Goal: Find specific page/section: Find specific page/section

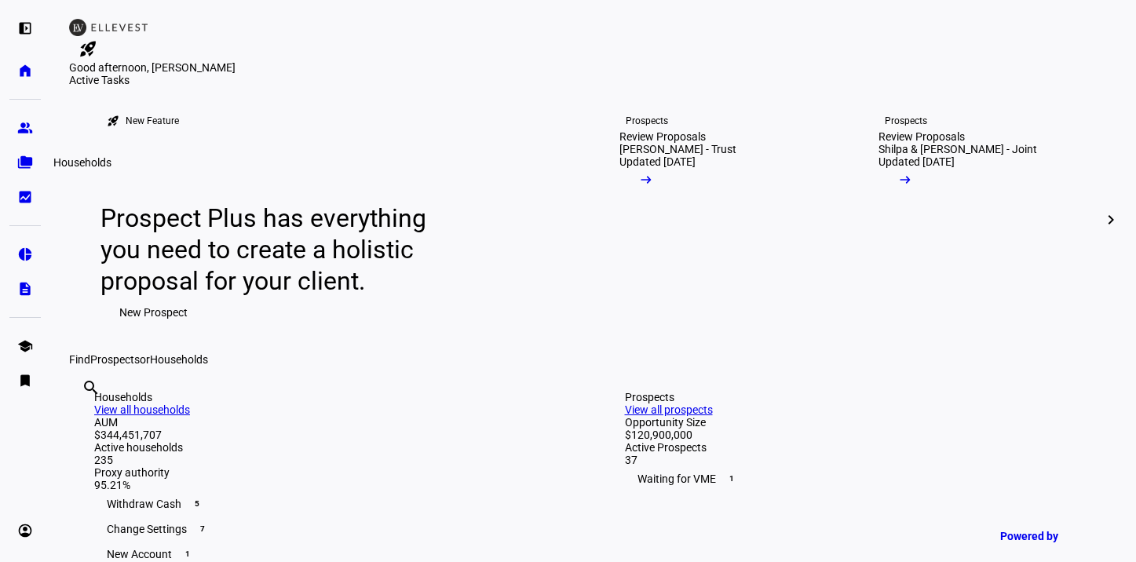
click at [15, 166] on link "folder_copy Households" at bounding box center [24, 162] width 31 height 31
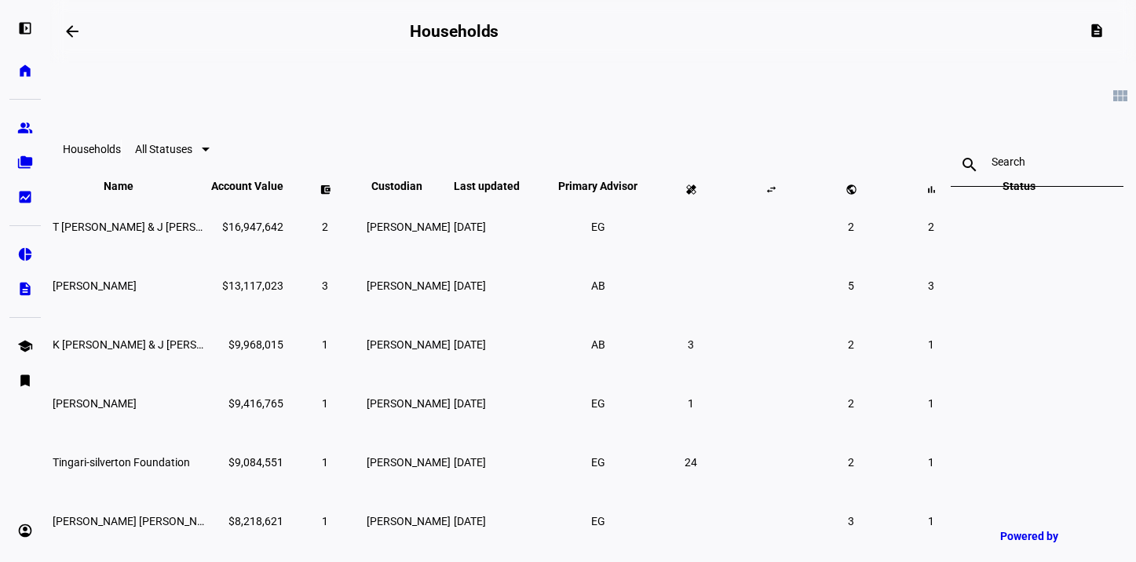
click at [991, 166] on input at bounding box center [1036, 161] width 91 height 13
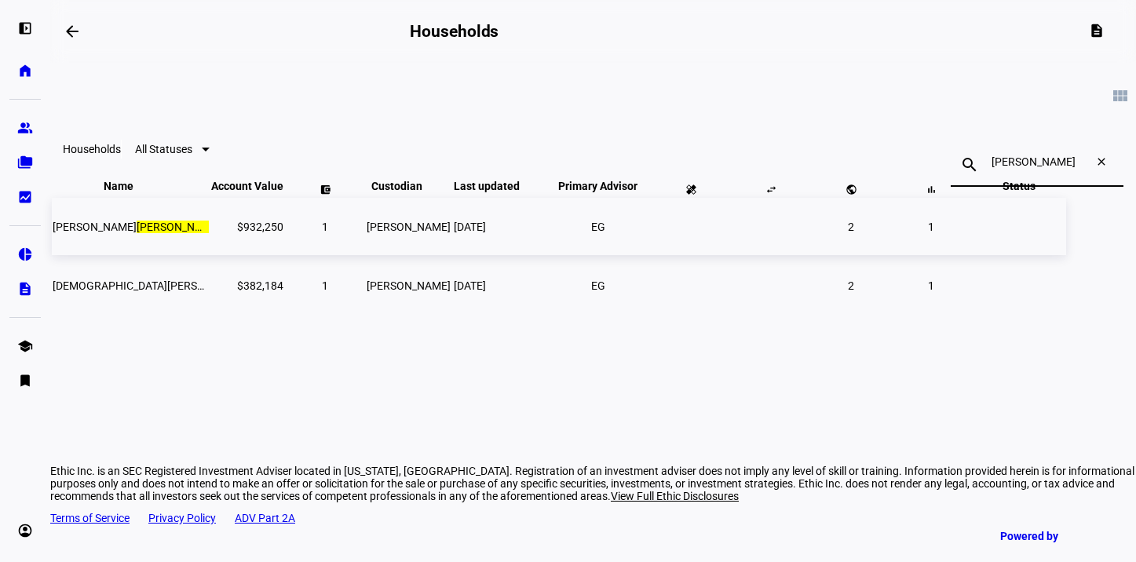
type input "[PERSON_NAME]"
click at [721, 255] on td at bounding box center [690, 226] width 78 height 57
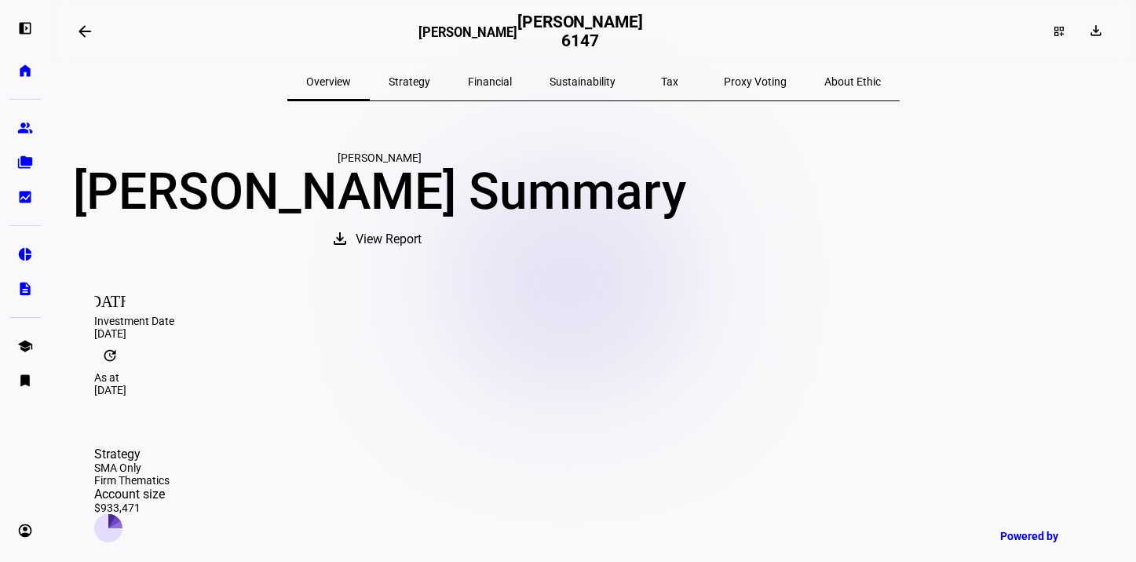
click at [577, 84] on span "Sustainability" at bounding box center [582, 81] width 66 height 11
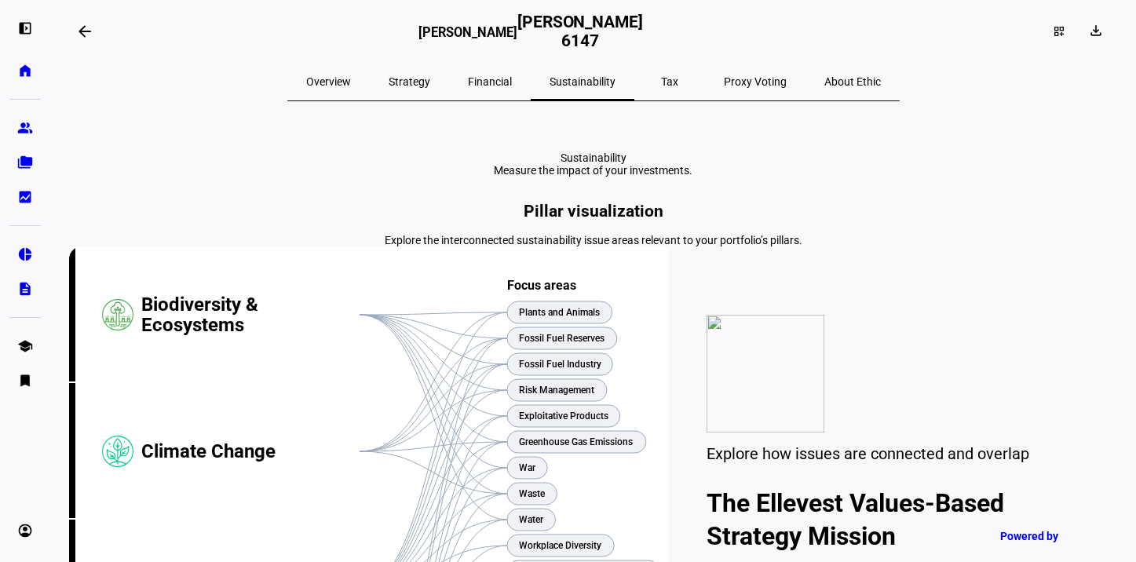
click at [724, 86] on span "Proxy Voting" at bounding box center [755, 81] width 63 height 11
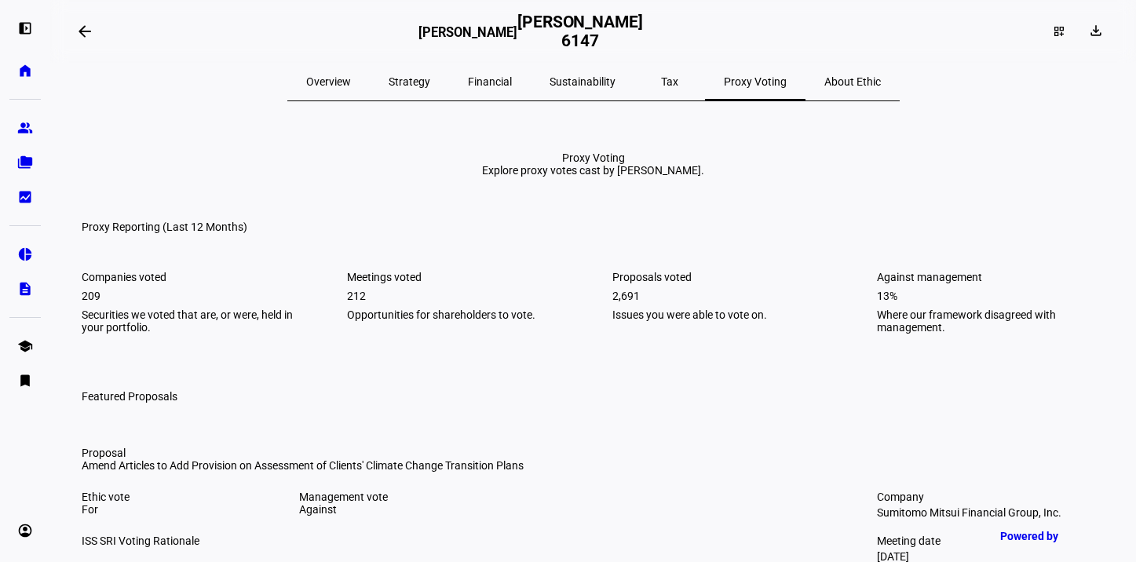
click at [580, 81] on span "Sustainability" at bounding box center [582, 81] width 66 height 11
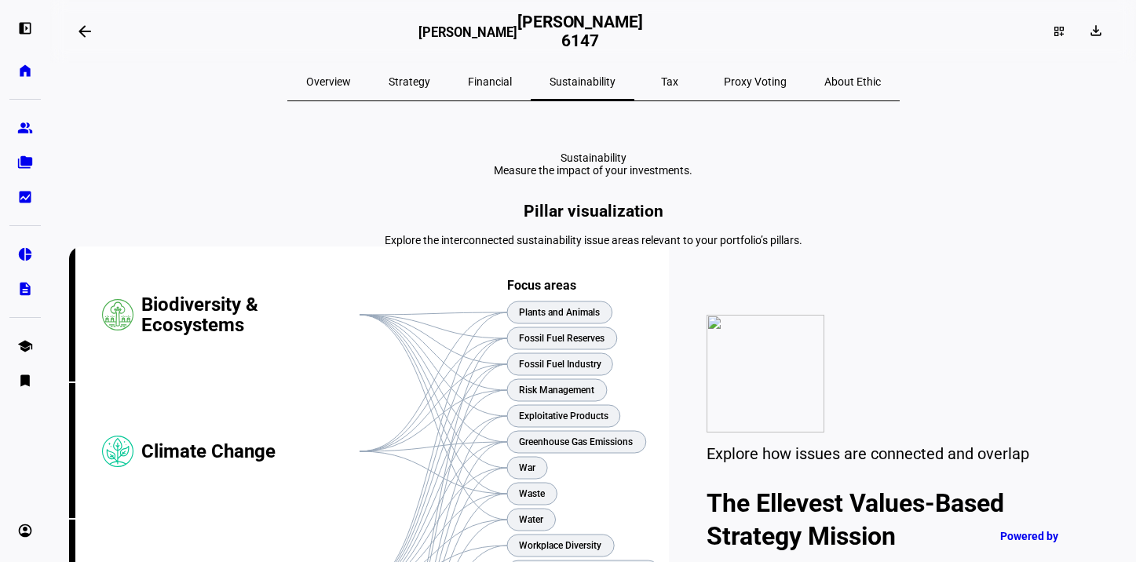
click at [724, 87] on span "Proxy Voting" at bounding box center [755, 81] width 63 height 11
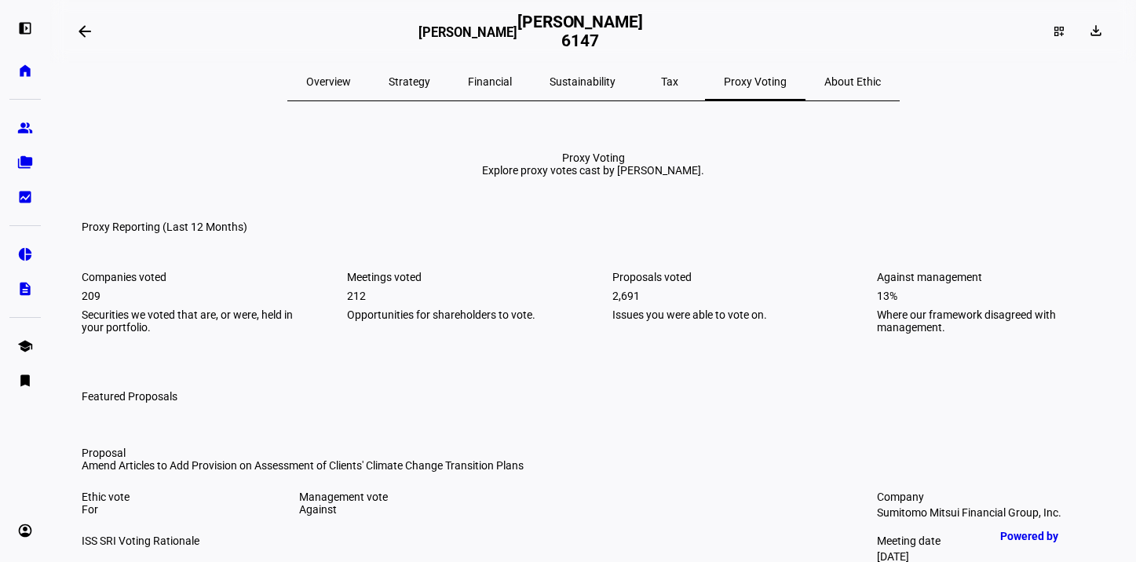
click at [583, 85] on span "Sustainability" at bounding box center [582, 81] width 66 height 11
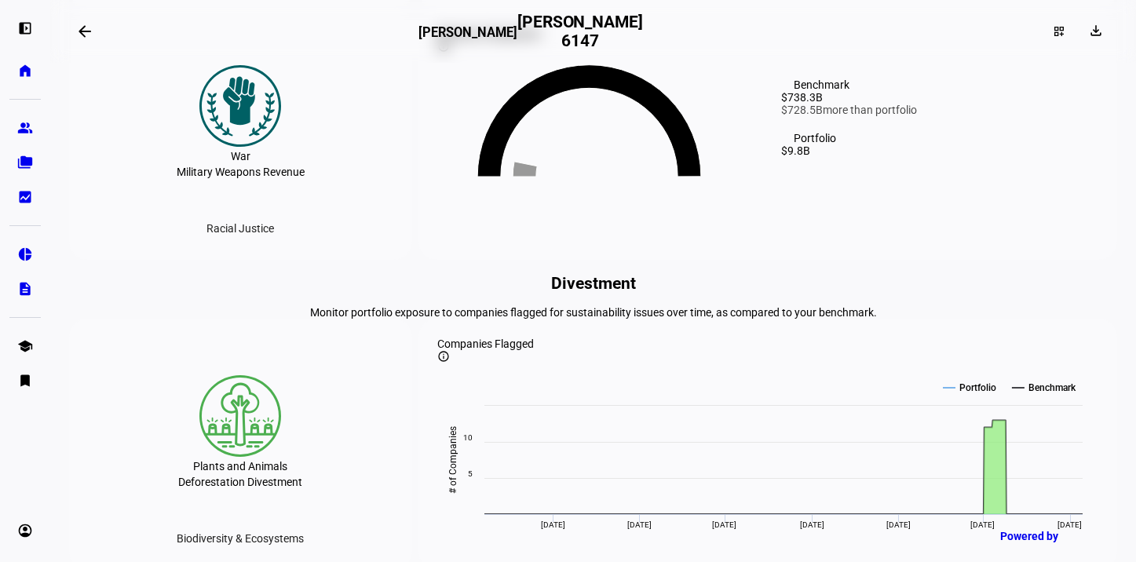
scroll to position [2430, 0]
